Goal: Task Accomplishment & Management: Use online tool/utility

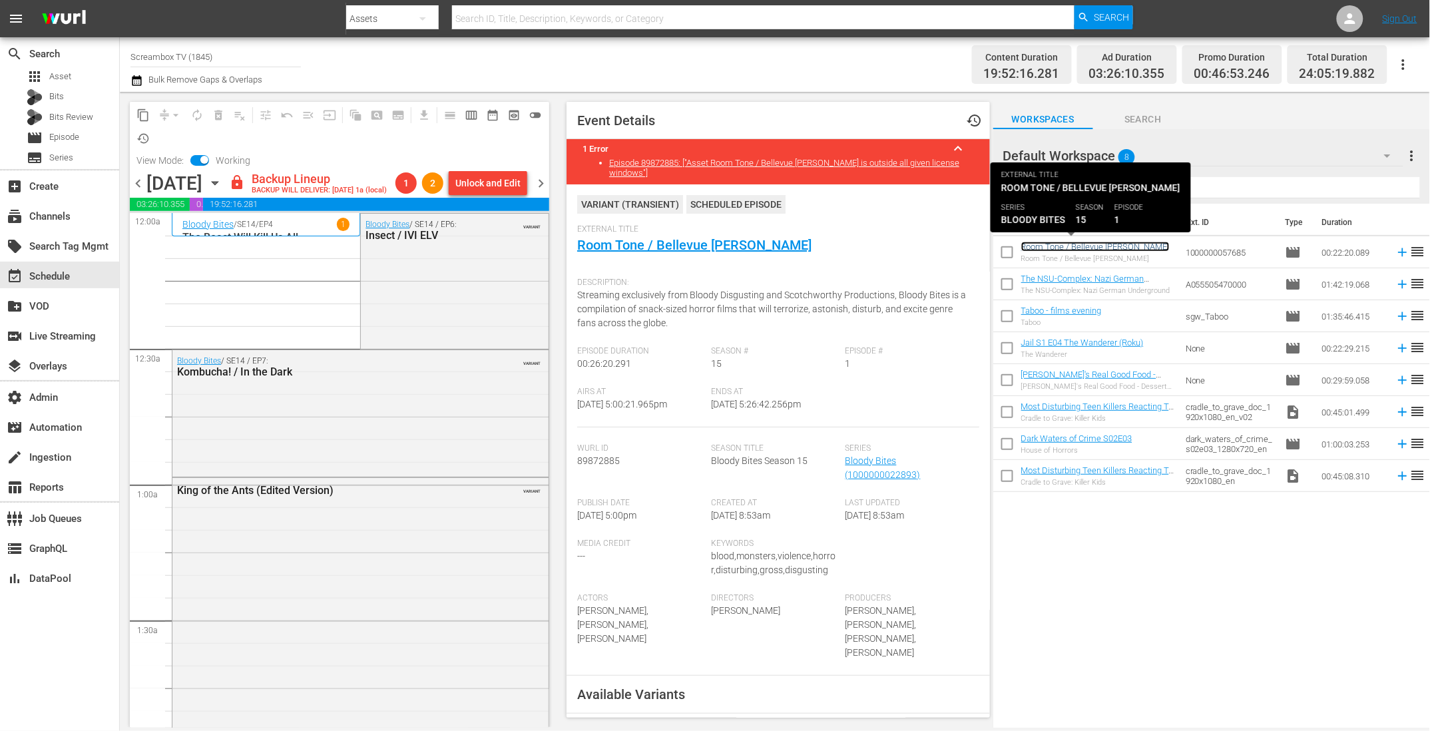
scroll to position [268, 0]
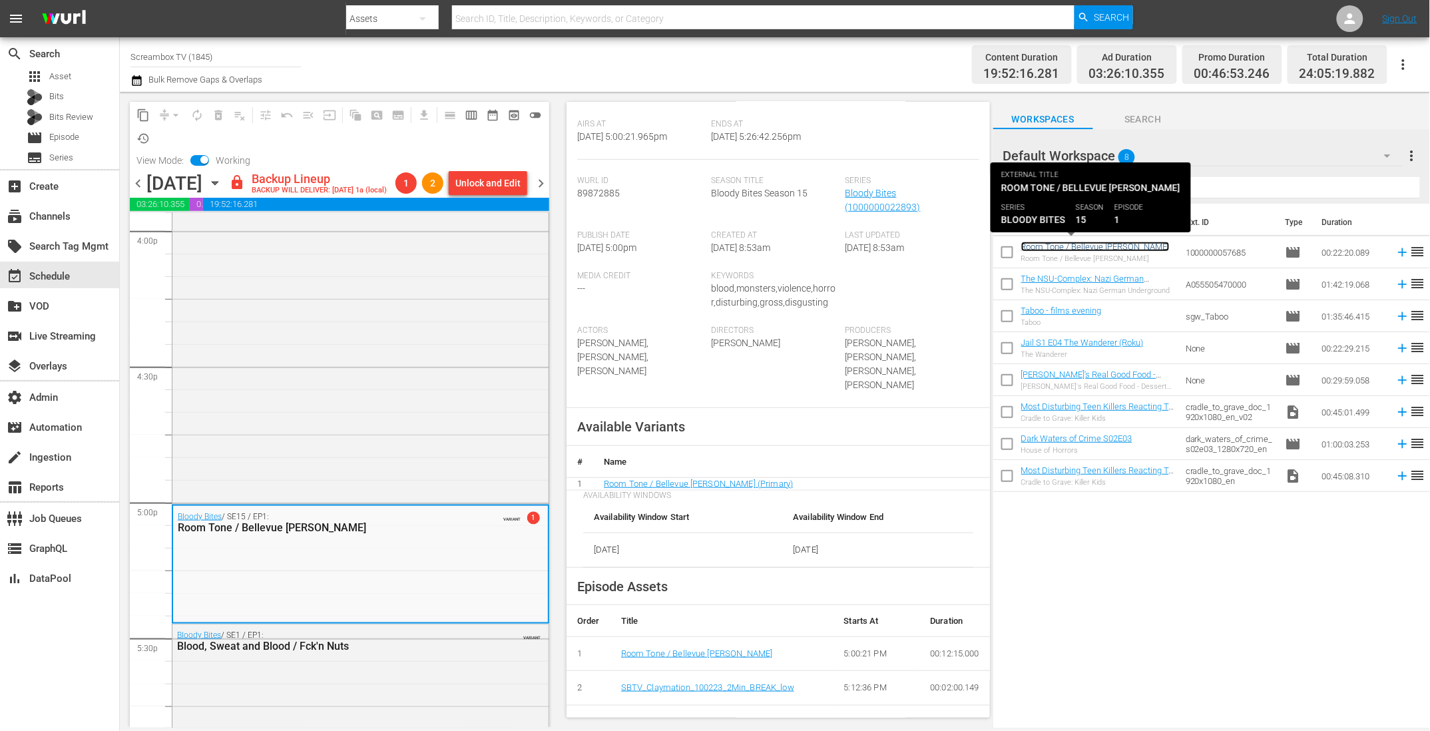
click at [1069, 246] on link "Room Tone / Bellevue [PERSON_NAME]" at bounding box center [1095, 247] width 148 height 10
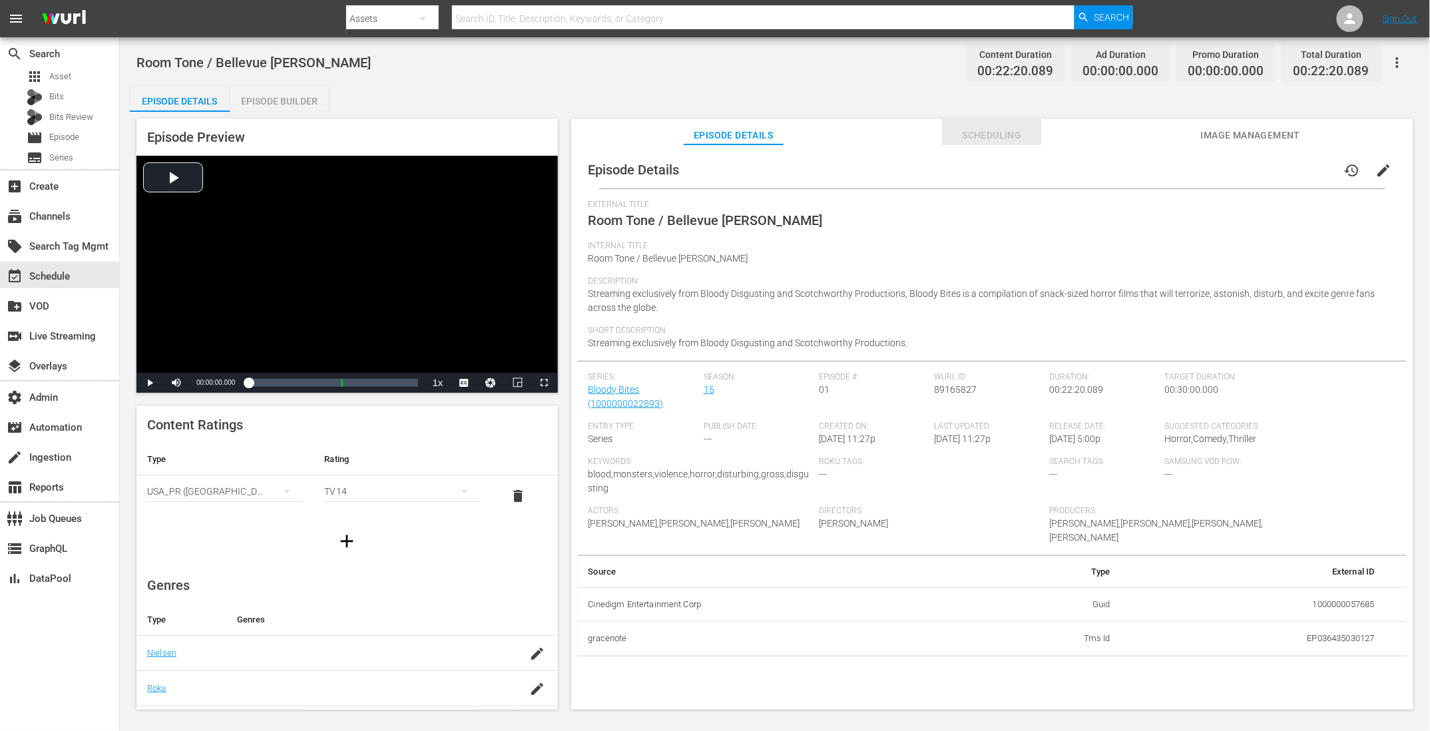
click at [978, 136] on span "Scheduling" at bounding box center [992, 135] width 100 height 17
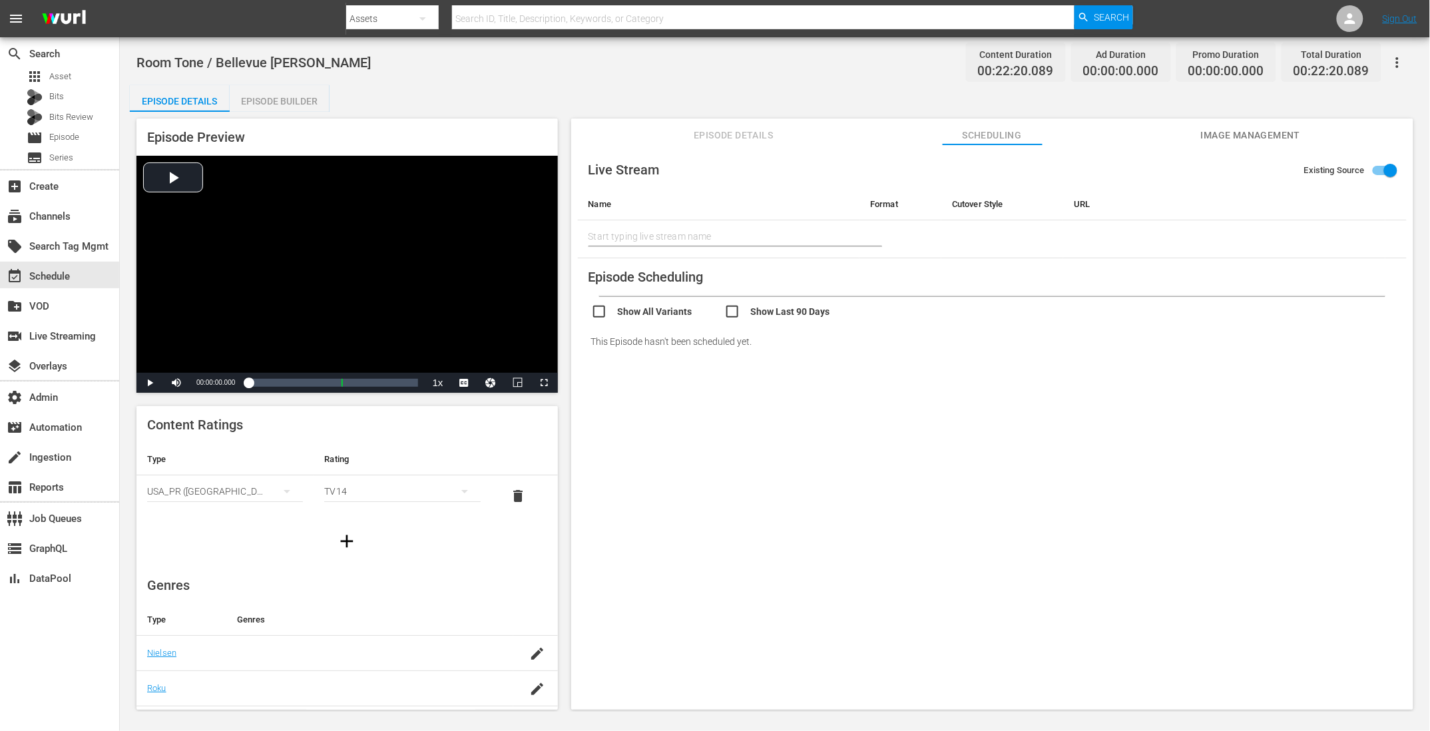
click at [981, 209] on th "Cutover Style" at bounding box center [1002, 204] width 122 height 32
click at [1090, 203] on th "URL" at bounding box center [1224, 204] width 322 height 32
click at [942, 209] on th "Cutover Style" at bounding box center [1002, 204] width 122 height 32
click at [886, 202] on th "Format" at bounding box center [900, 204] width 82 height 32
click at [726, 138] on span "Episode Details" at bounding box center [734, 135] width 100 height 17
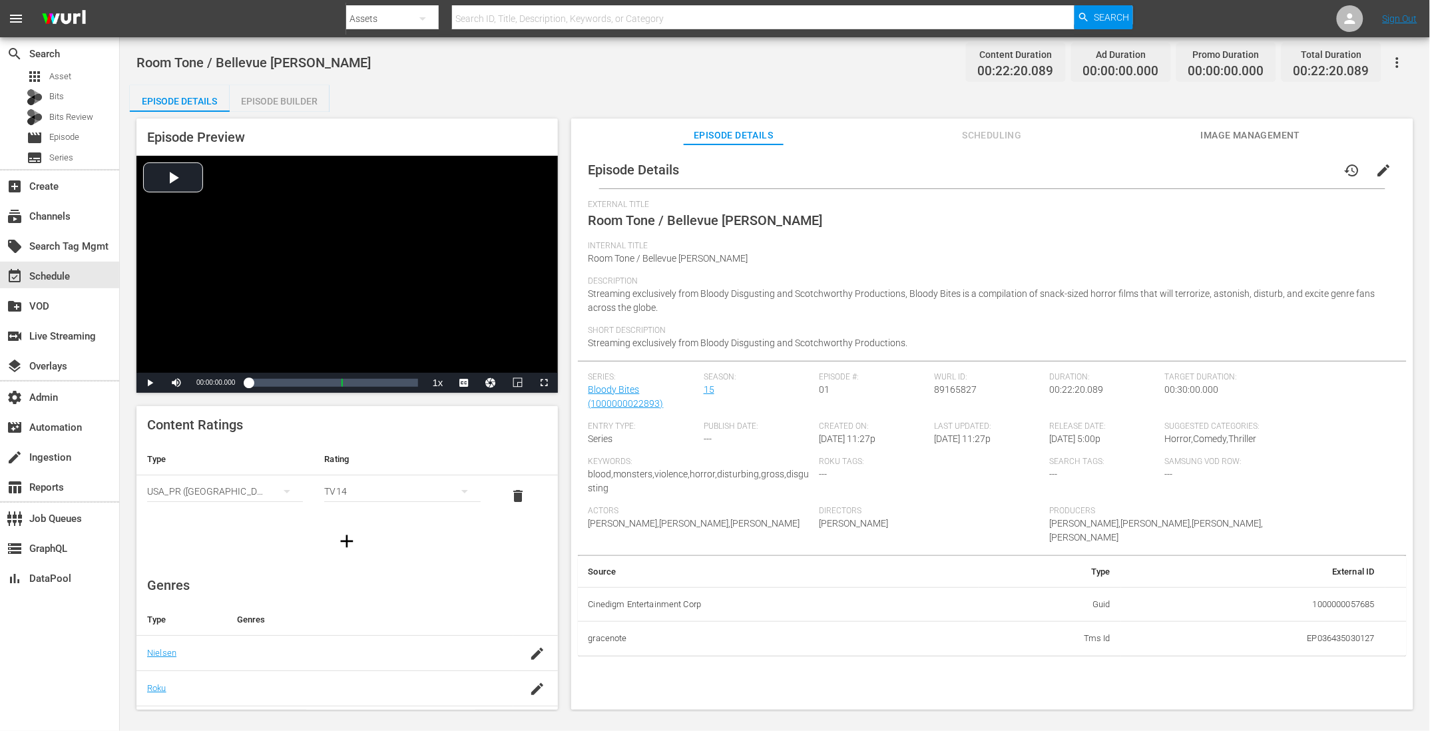
click at [274, 105] on div "Episode Builder" at bounding box center [280, 101] width 100 height 32
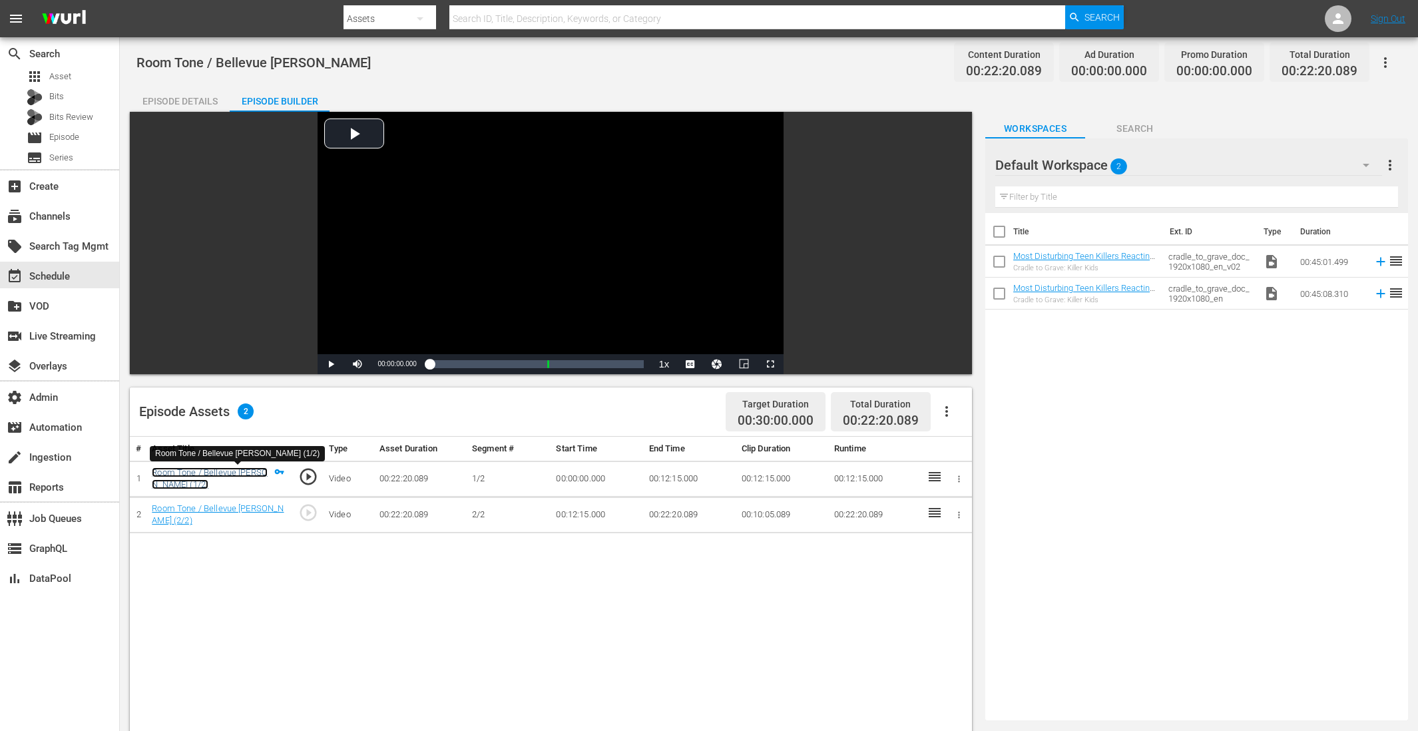
click at [200, 475] on link "Room Tone / Bellevue [PERSON_NAME] (1/2)" at bounding box center [210, 478] width 116 height 23
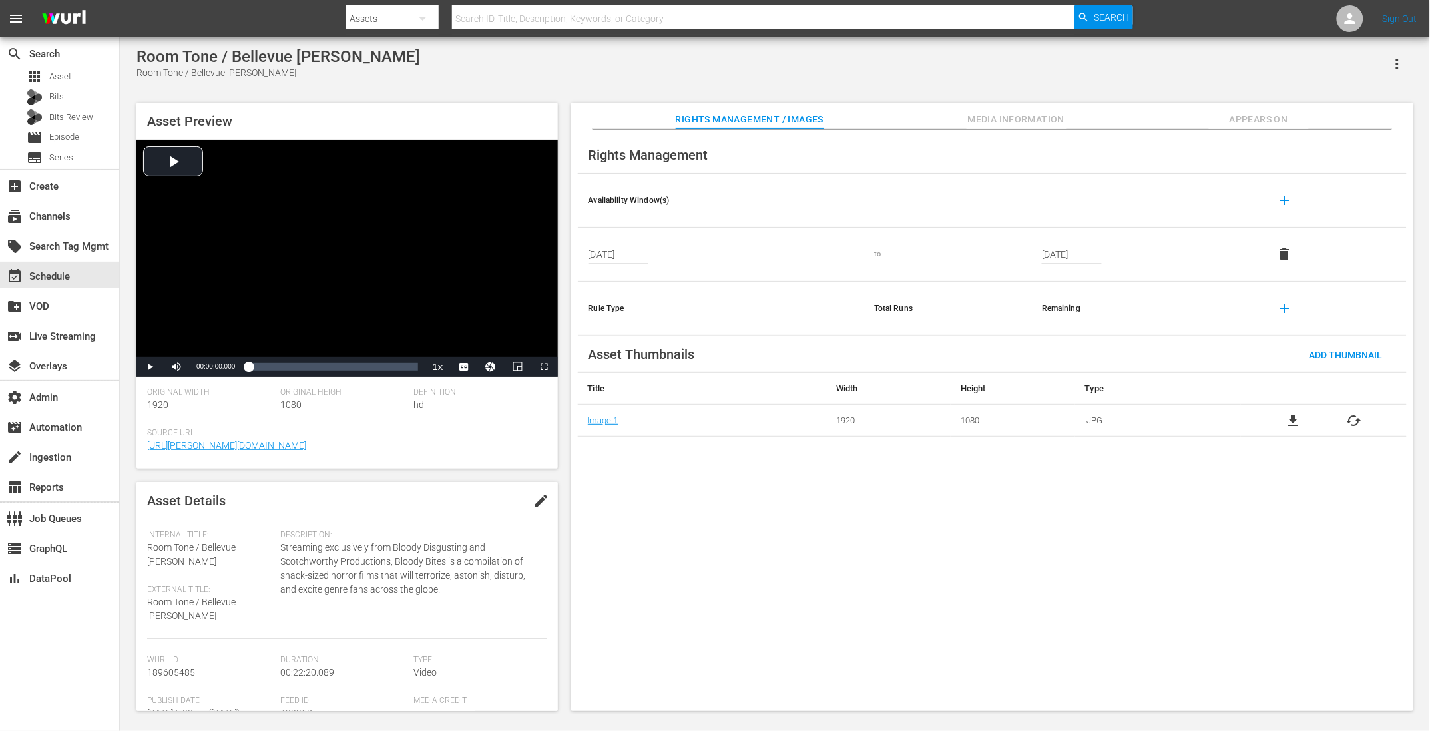
click at [896, 557] on div "Rights Management Availability Window(s) add [DATE] to [DATE] delete Rule Type …" at bounding box center [992, 421] width 842 height 582
